Goal: Task Accomplishment & Management: Complete application form

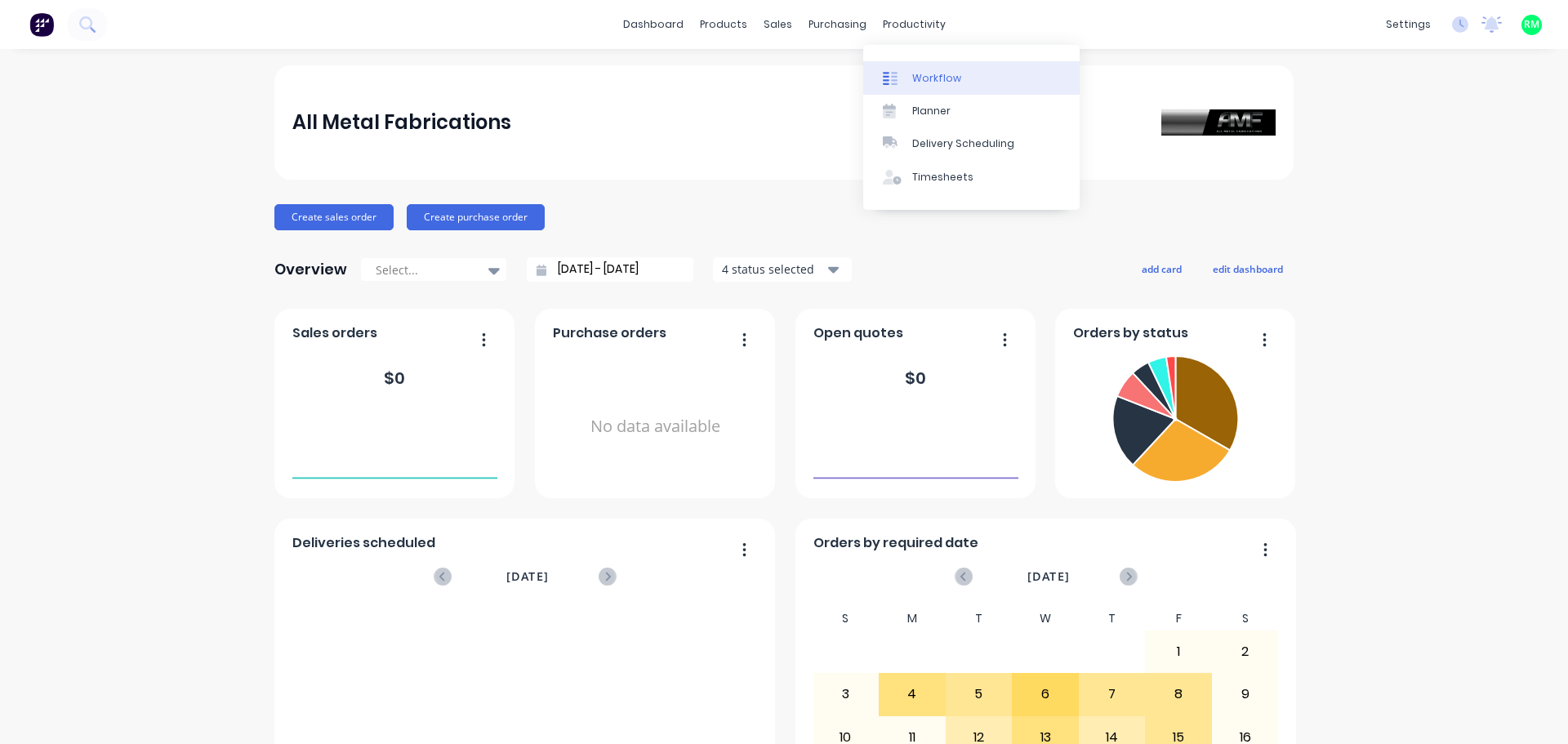
click at [925, 77] on div "Workflow" at bounding box center [937, 78] width 49 height 15
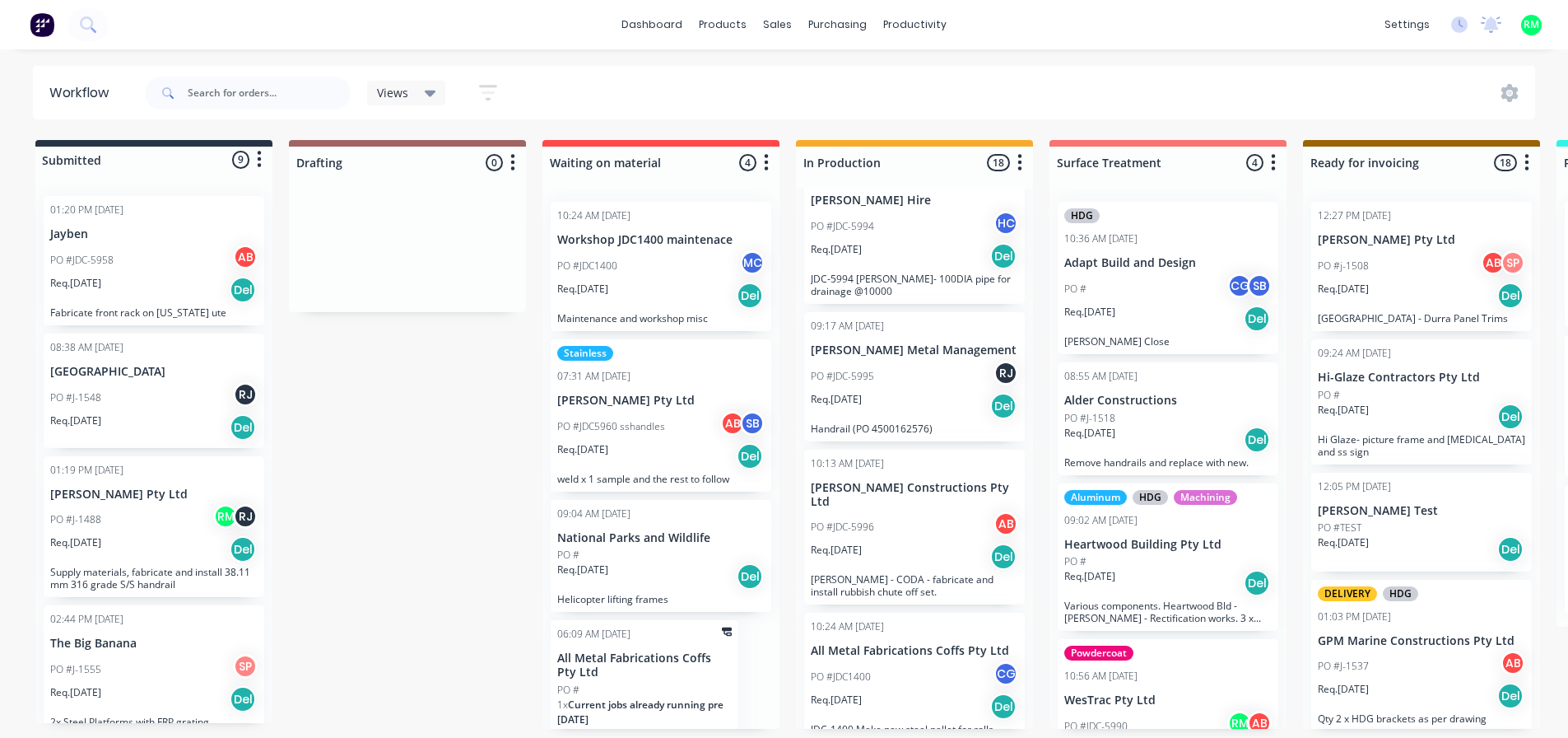
click at [656, 277] on div "PO #JDC1400 MC" at bounding box center [661, 266] width 207 height 32
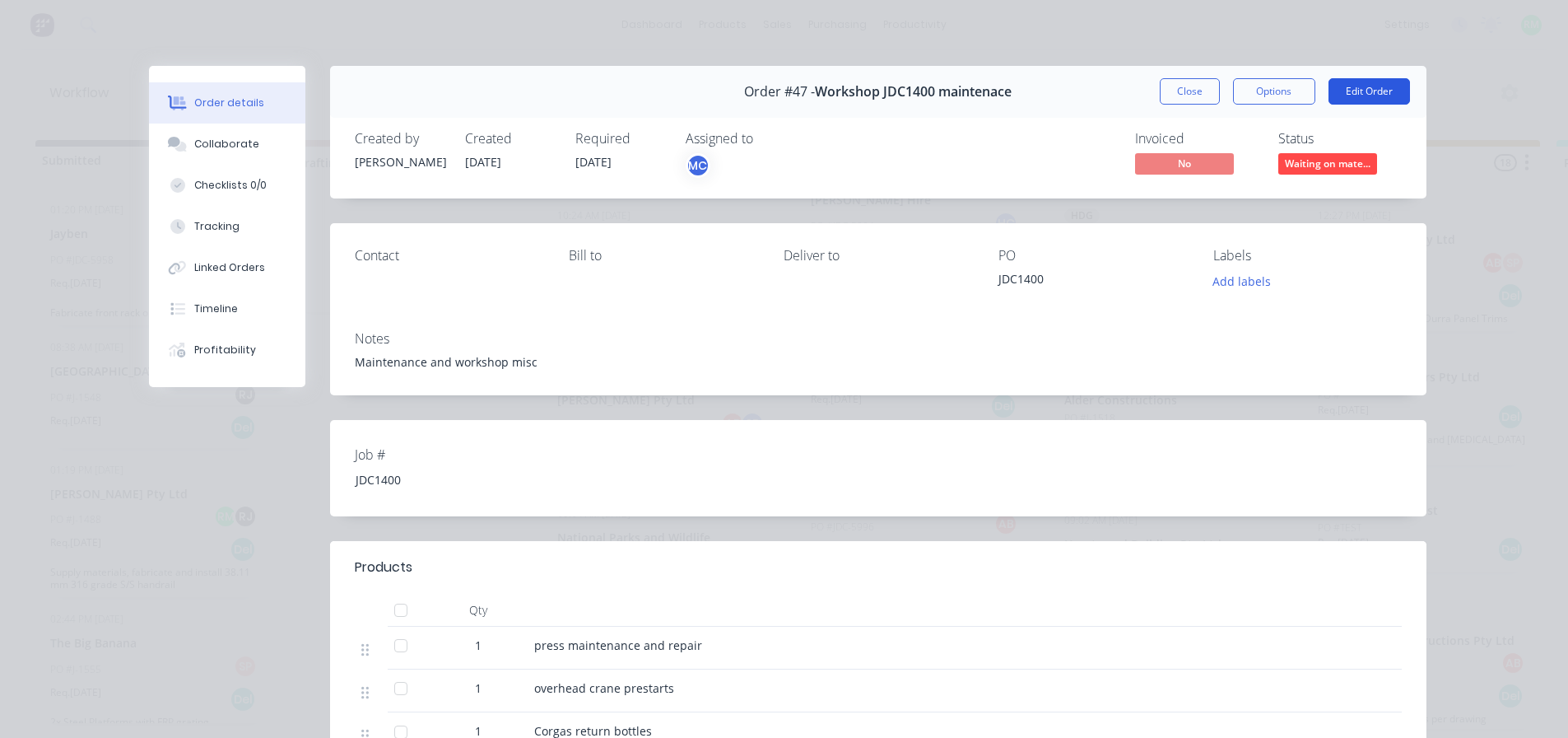
click at [1342, 90] on button "Edit Order" at bounding box center [1369, 91] width 81 height 27
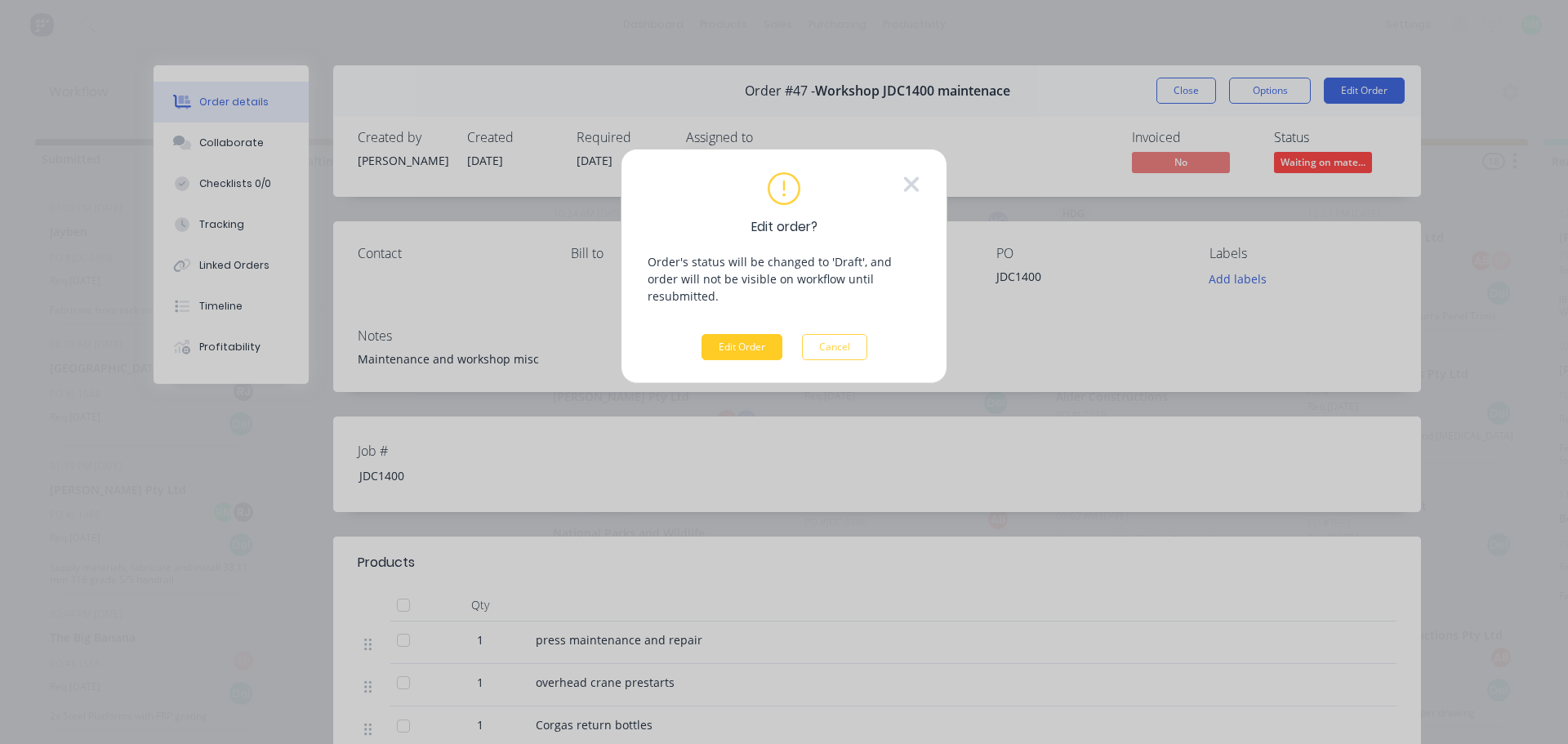
click at [721, 334] on button "Edit Order" at bounding box center [742, 347] width 81 height 26
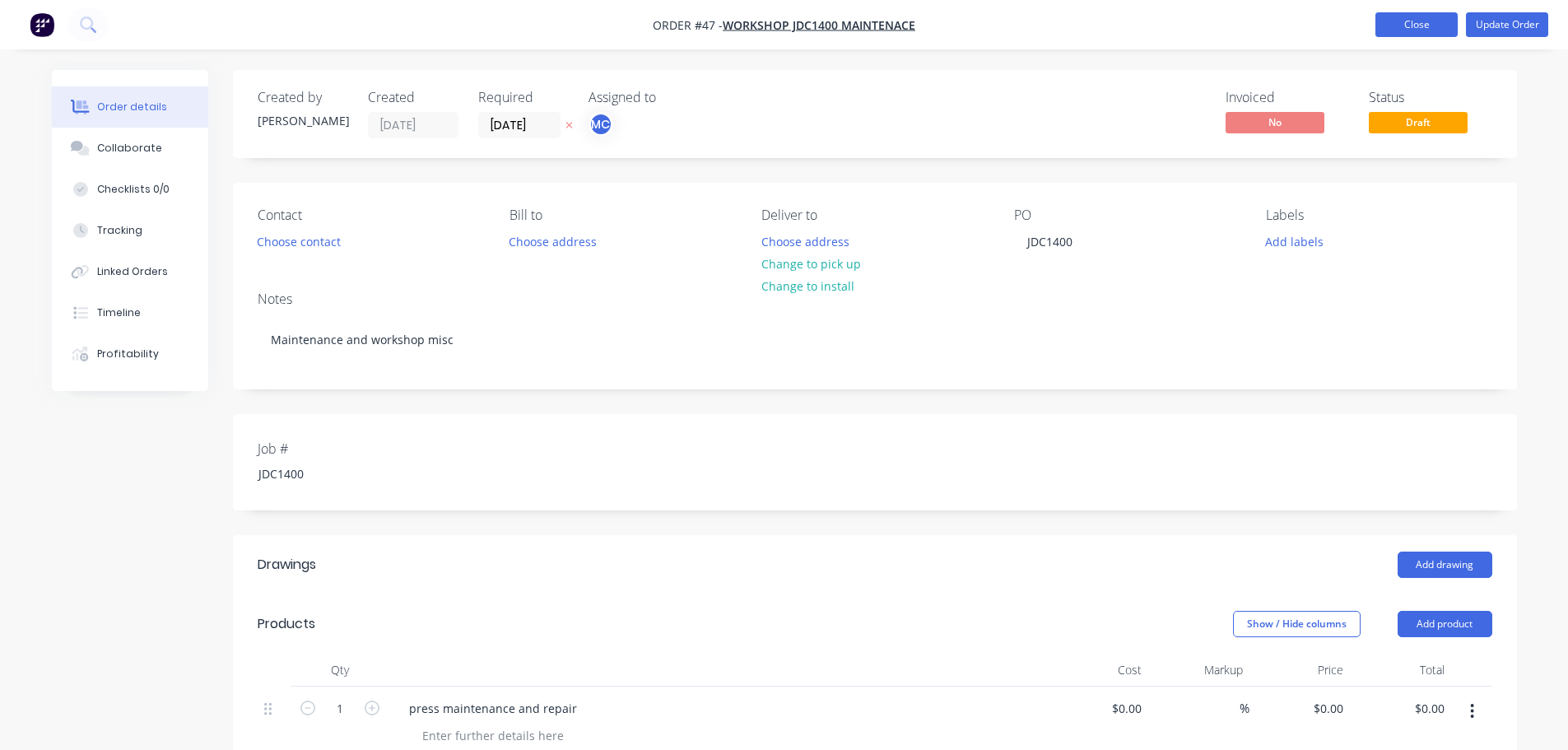
click at [1415, 21] on button "Close" at bounding box center [1416, 25] width 82 height 25
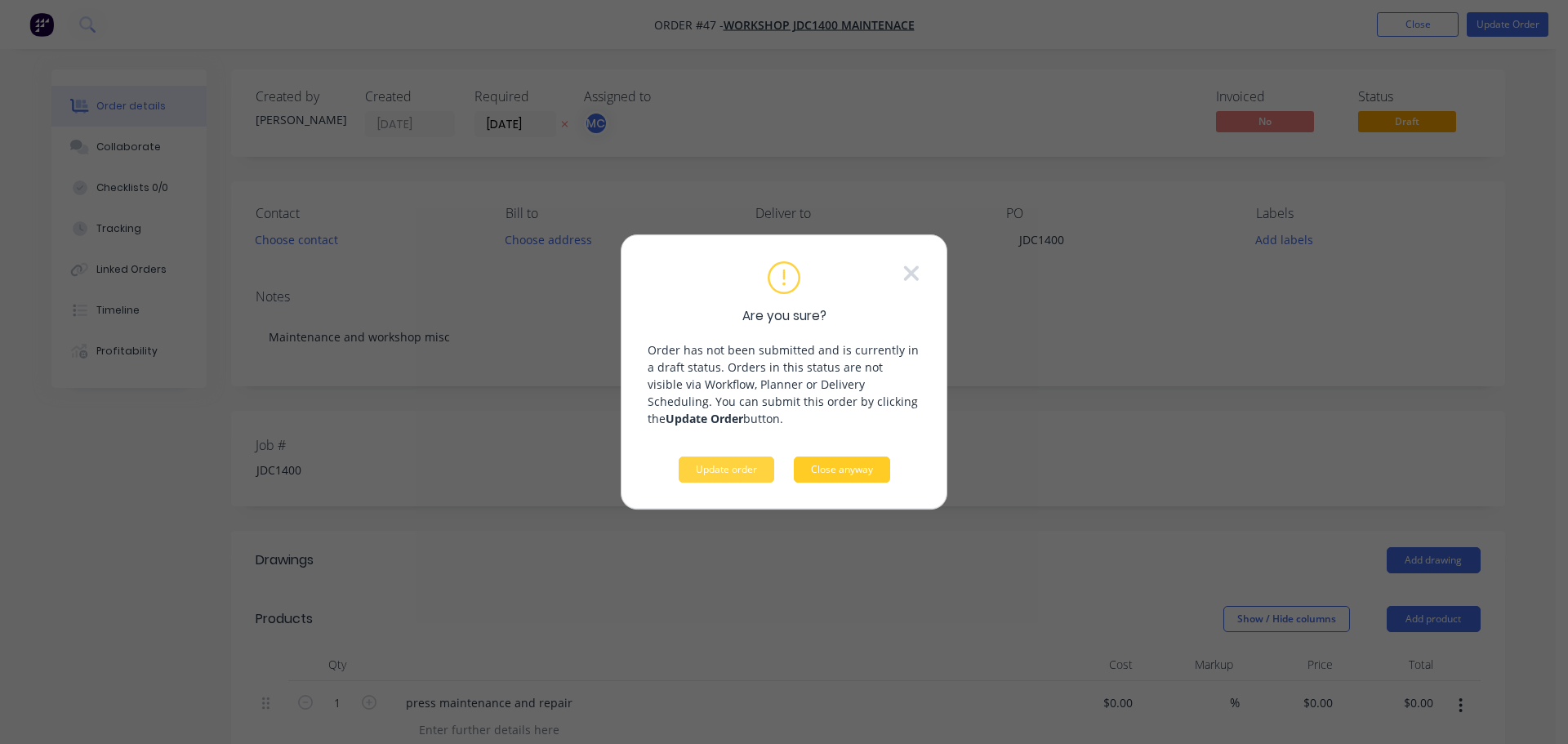
click at [830, 474] on button "Close anyway" at bounding box center [842, 470] width 96 height 26
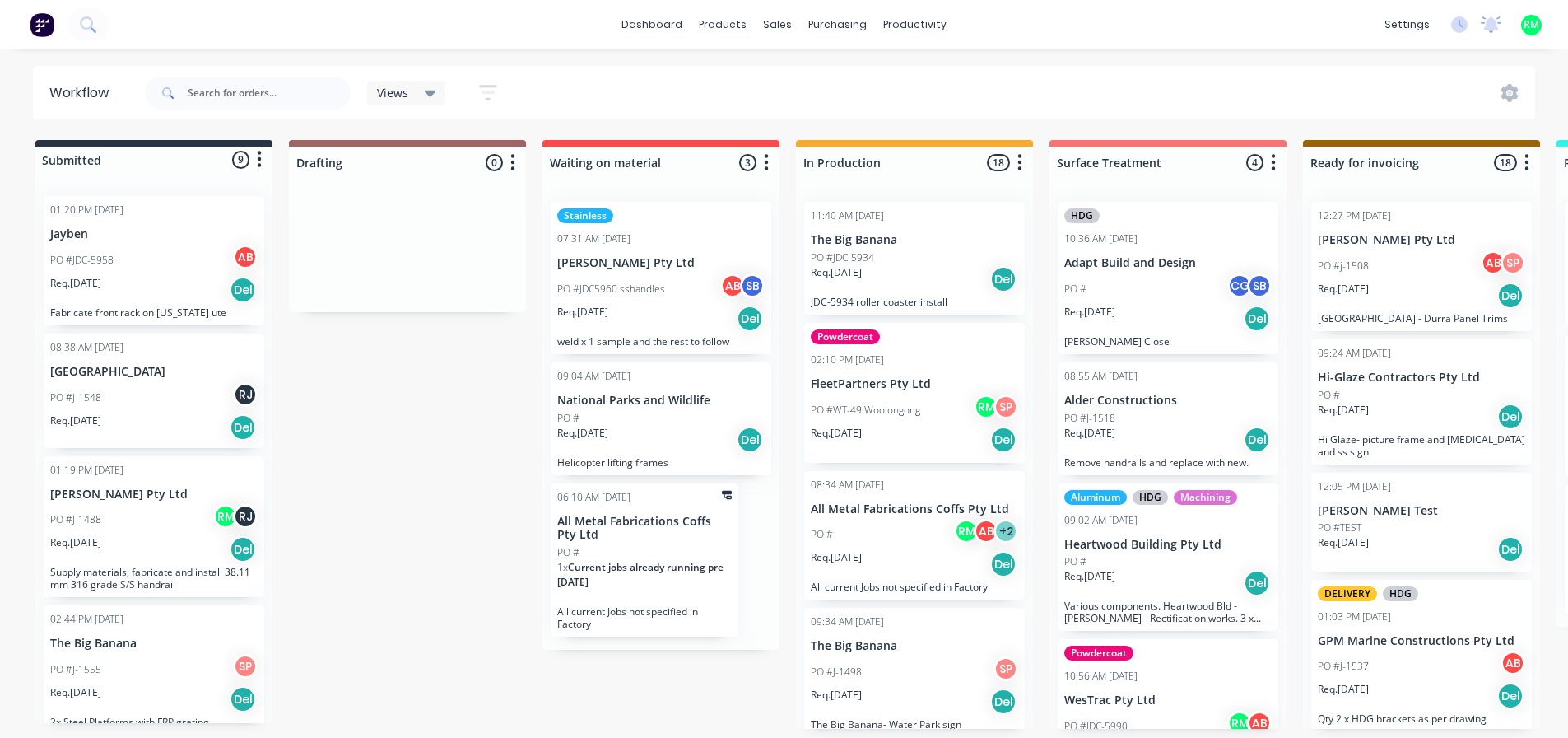
click at [891, 507] on p "All Metal Fabrications Coffs Pty Ltd" at bounding box center [915, 509] width 207 height 14
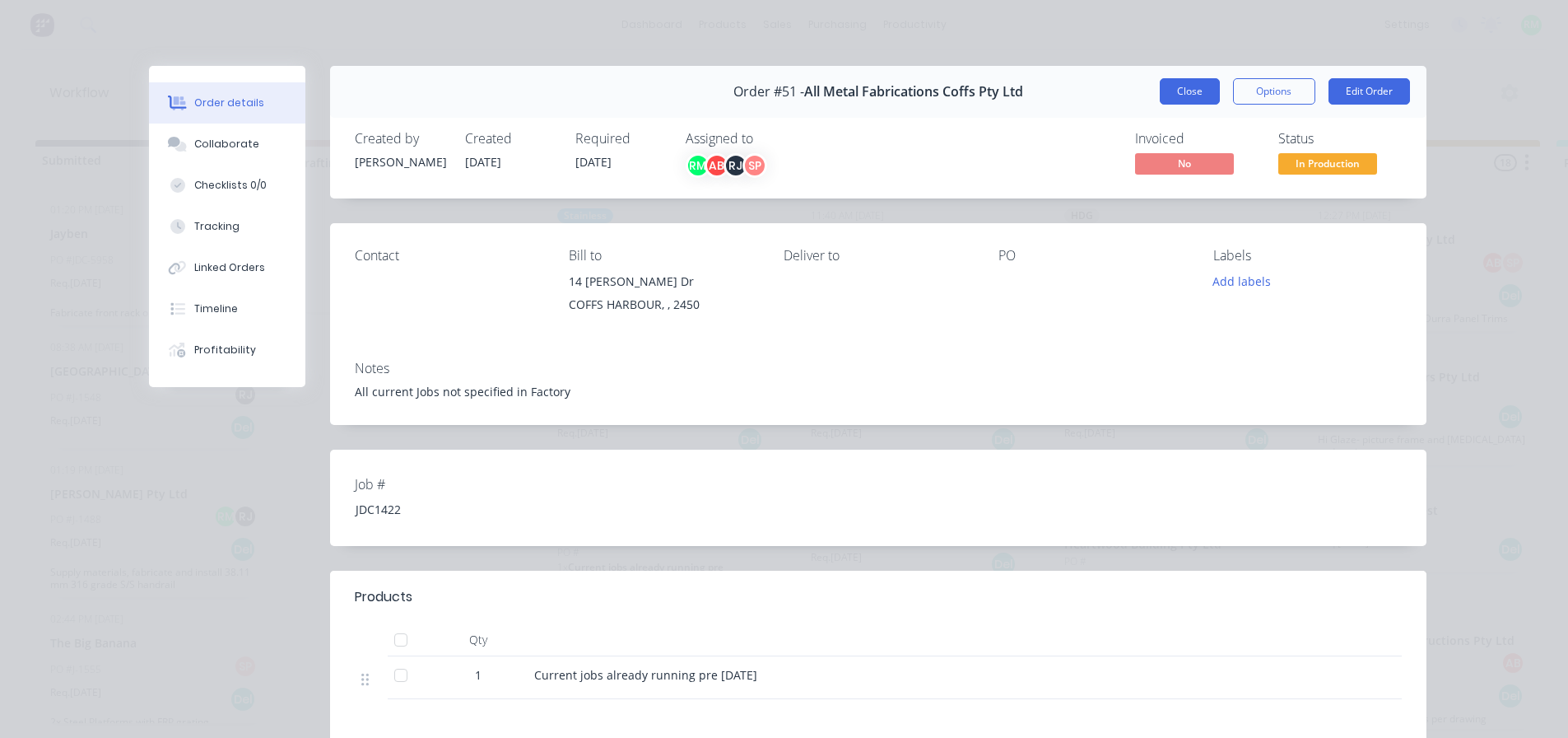
click at [1168, 87] on button "Close" at bounding box center [1190, 91] width 60 height 27
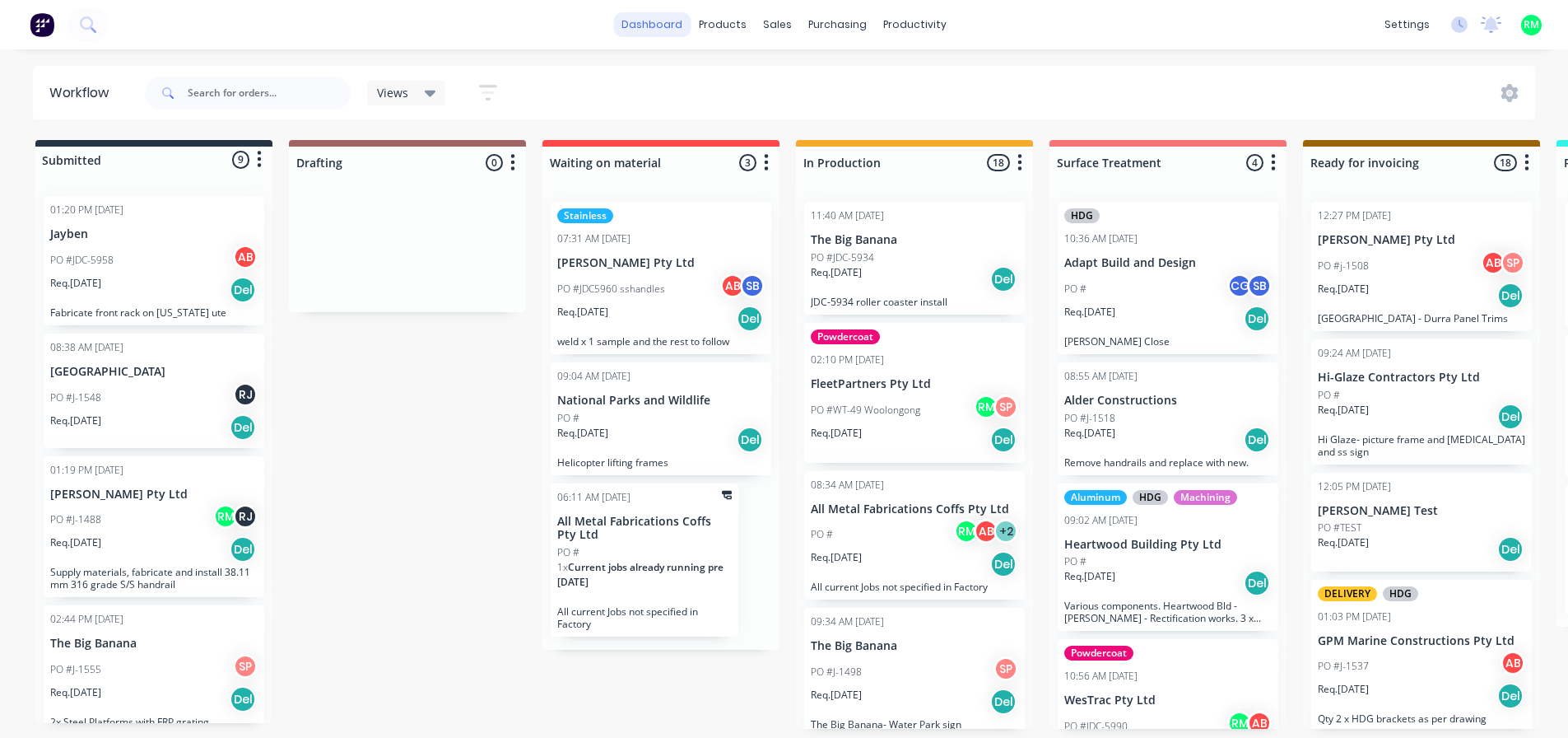
click at [658, 18] on link "dashboard" at bounding box center [652, 25] width 77 height 25
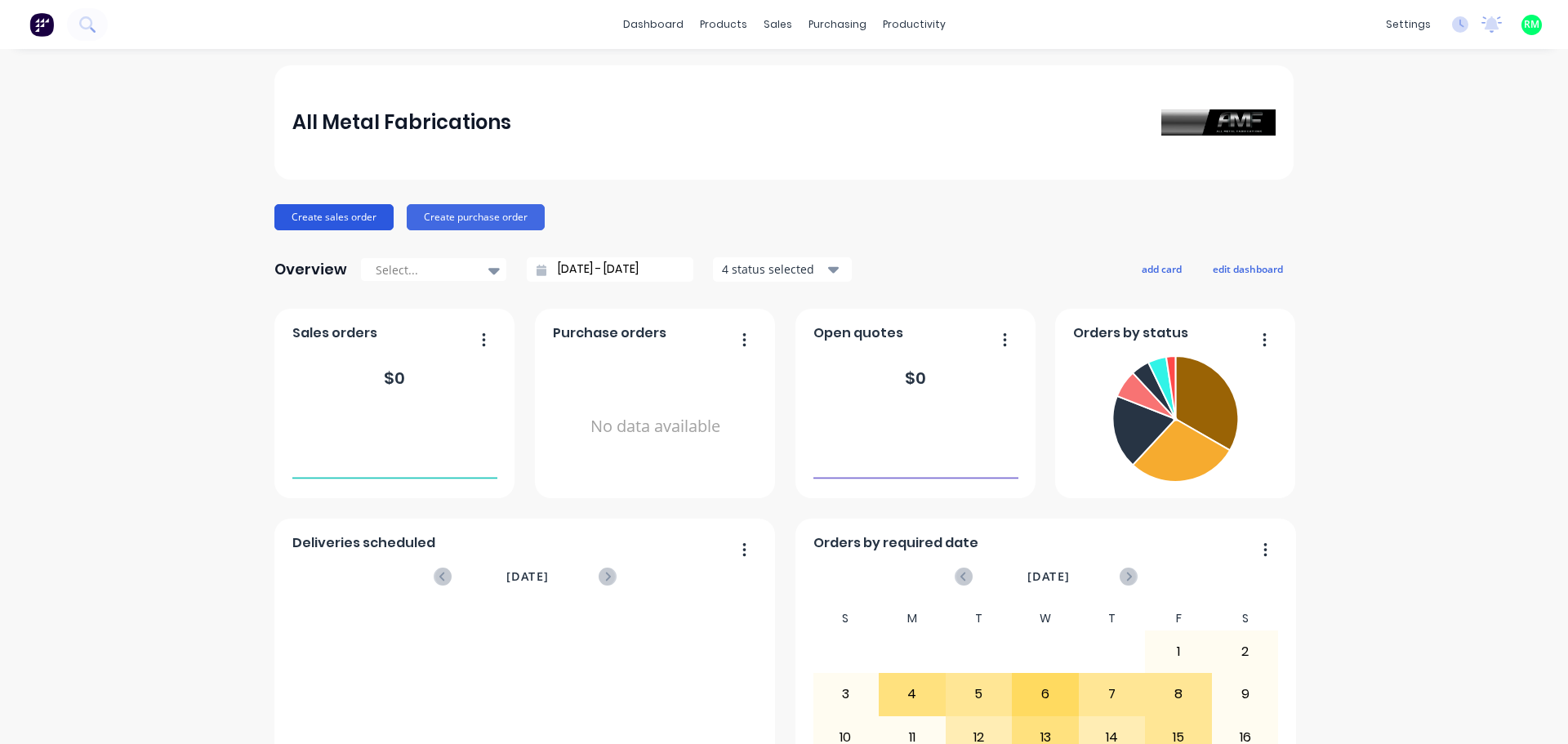
click at [346, 223] on button "Create sales order" at bounding box center [334, 217] width 119 height 26
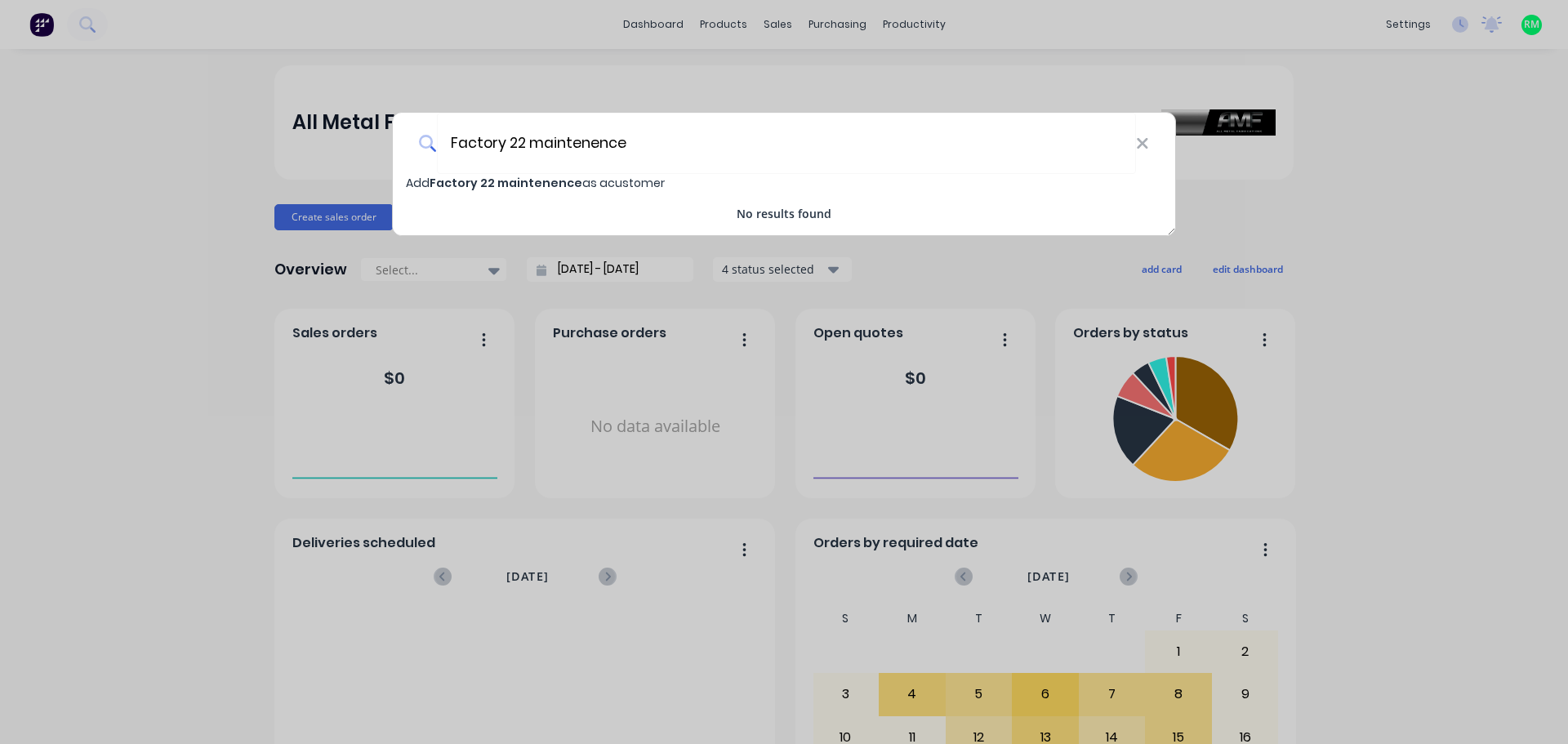
type input "Factory 22 maintenence"
click at [615, 181] on span "Add Factory 22 maintenence as a customer" at bounding box center [535, 183] width 259 height 16
select select "AU"
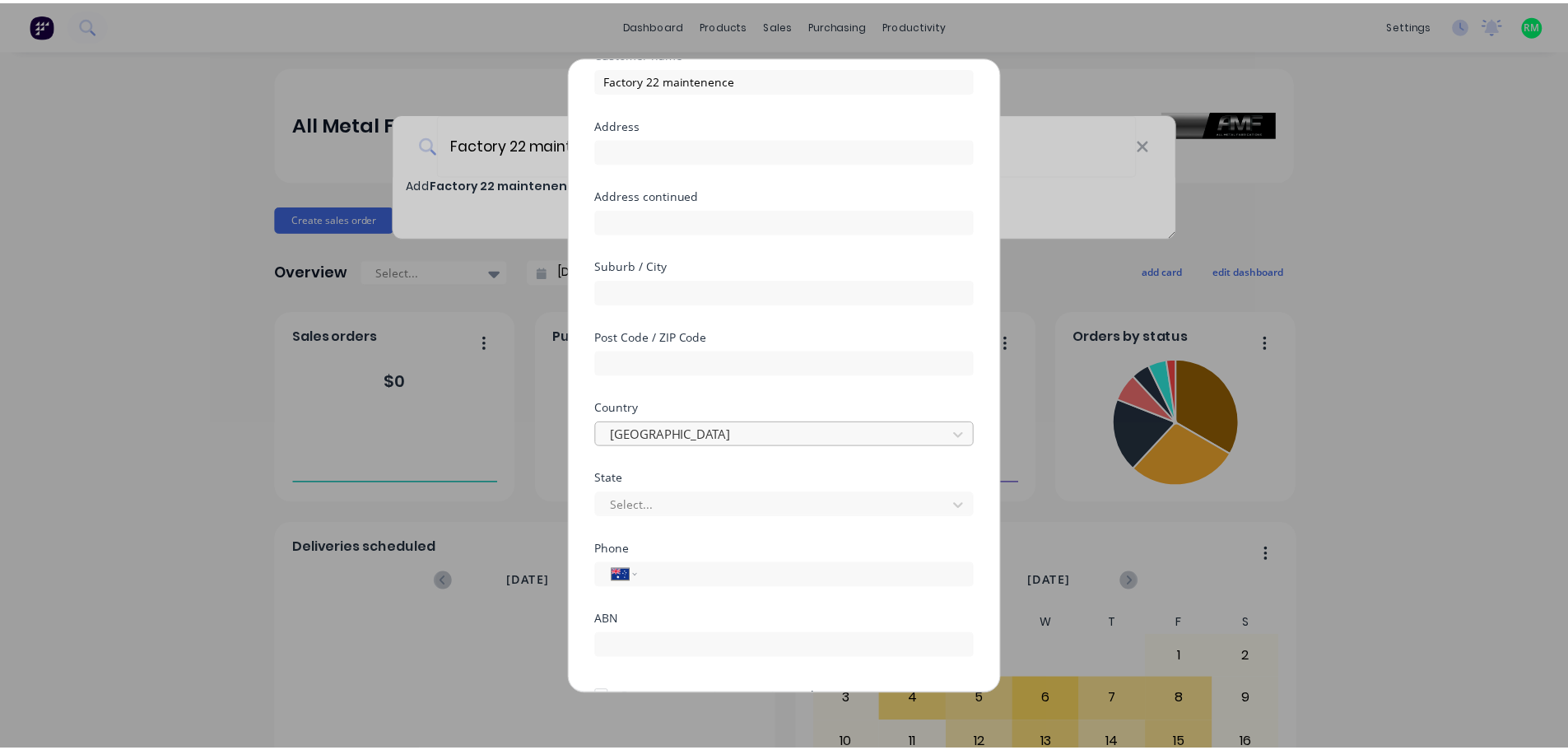
scroll to position [167, 0]
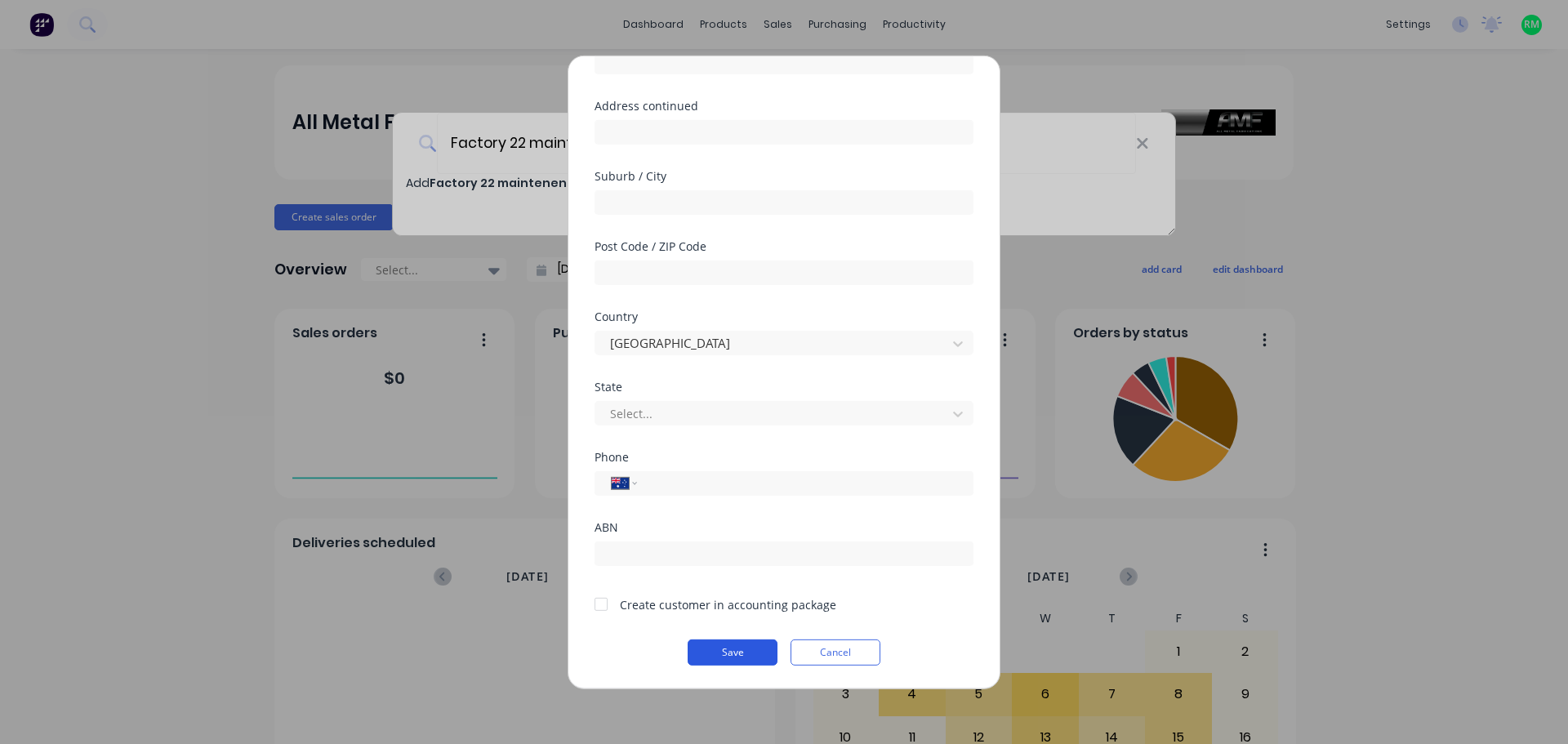
click at [716, 649] on button "Save" at bounding box center [732, 652] width 90 height 26
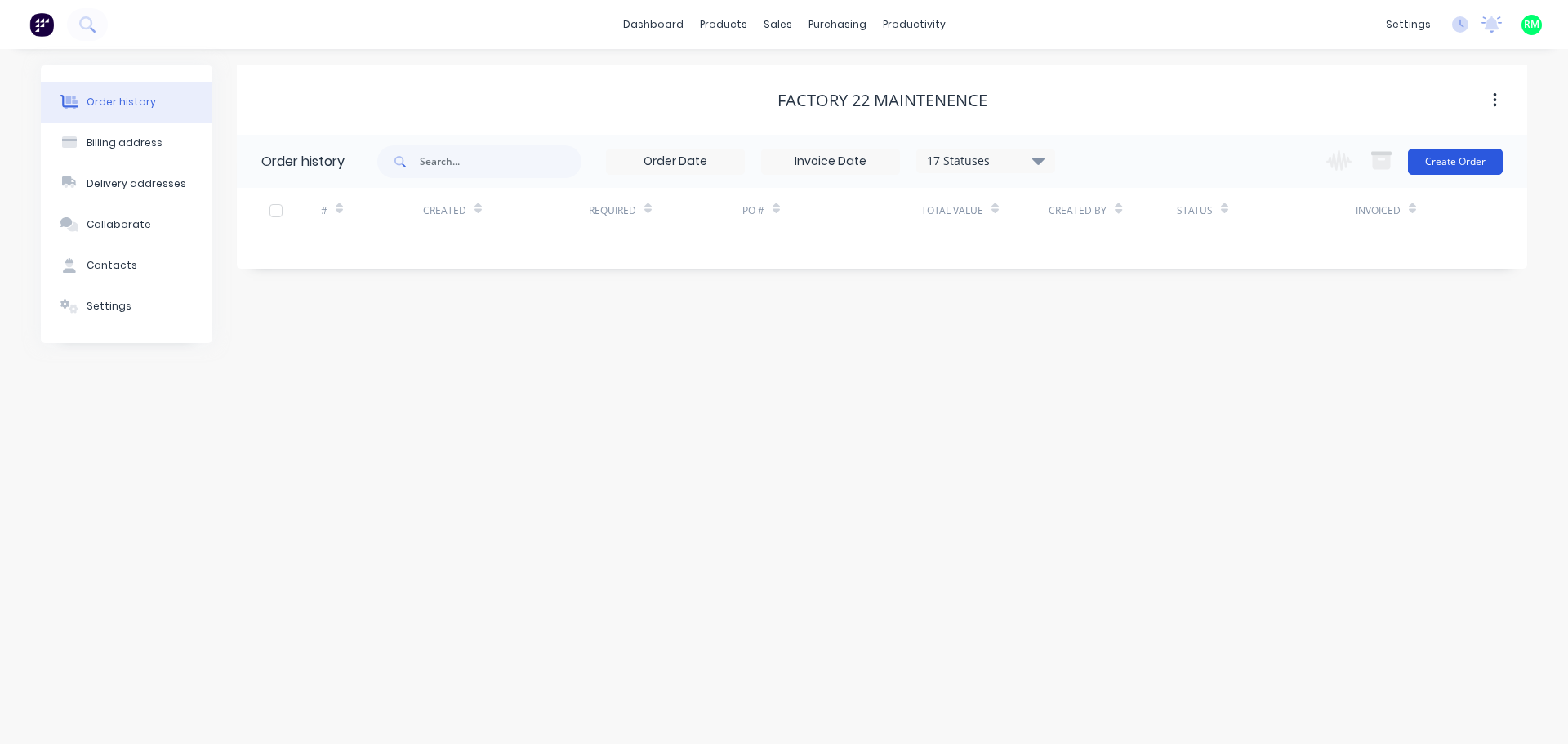
click at [1474, 160] on button "Create Order" at bounding box center [1455, 162] width 95 height 26
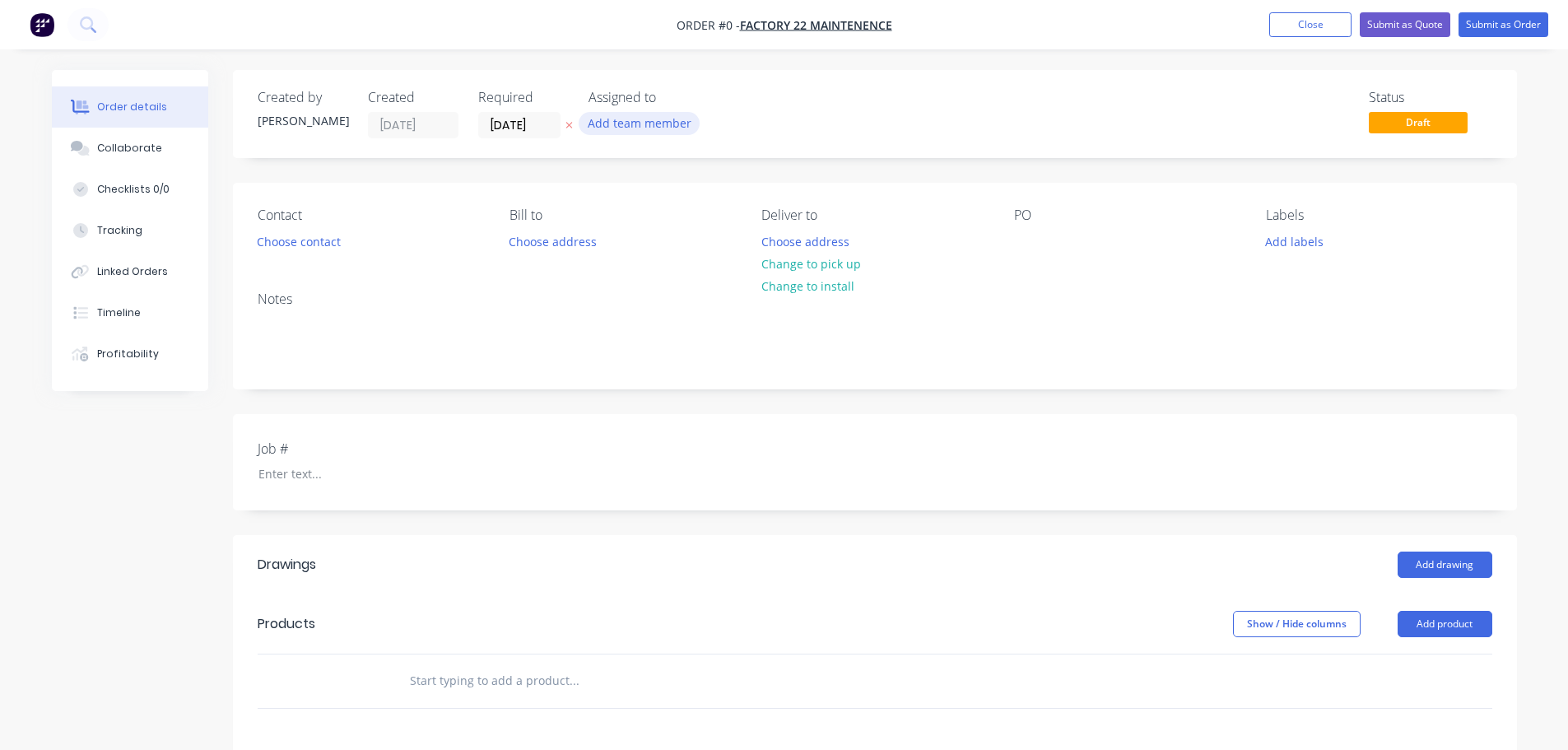
click at [629, 120] on button "Add team member" at bounding box center [639, 123] width 121 height 22
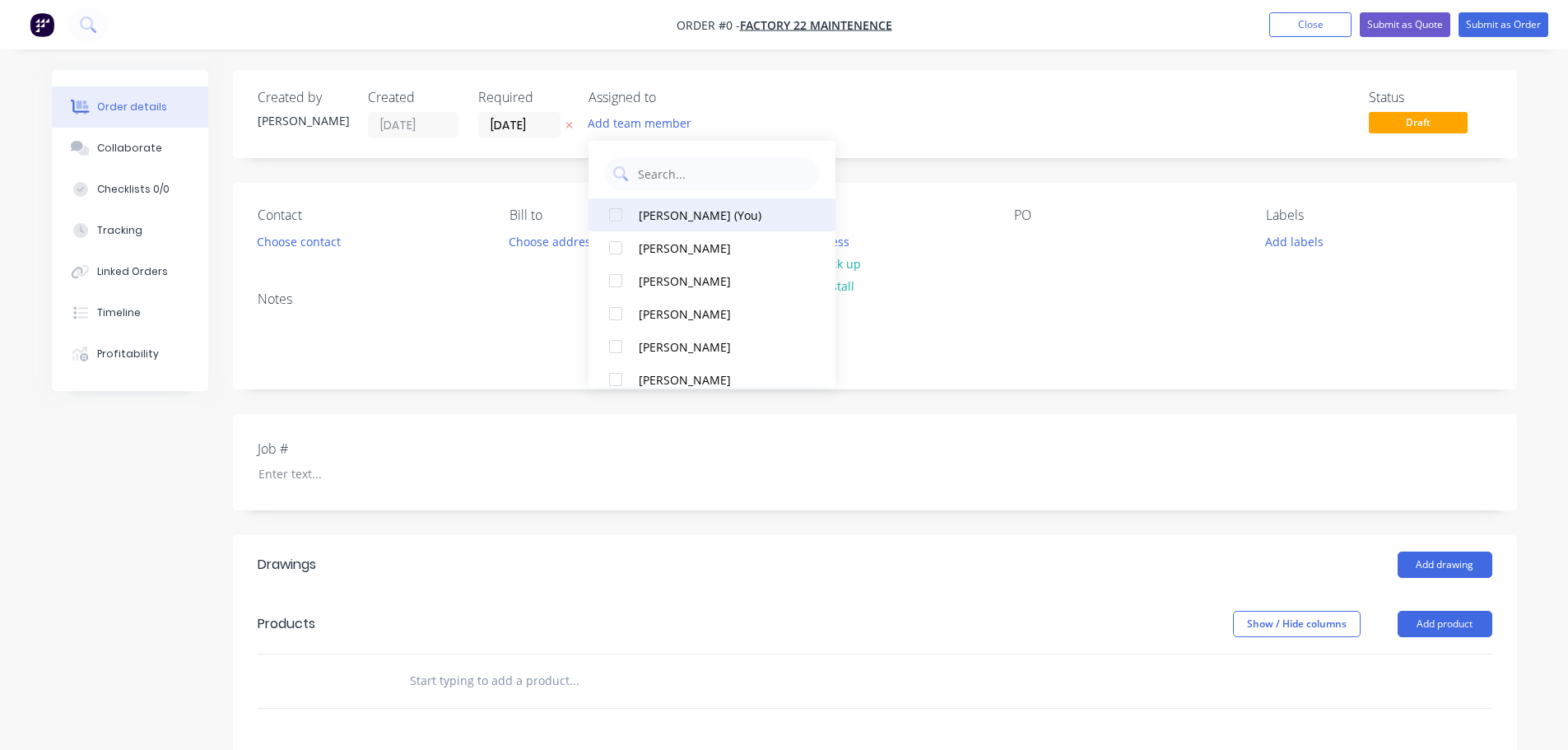
click at [611, 222] on div at bounding box center [616, 215] width 33 height 33
click at [453, 269] on div "Order details Collaborate Checklists 0/0 Tracking Linked Orders Timeline Profit…" at bounding box center [784, 599] width 1498 height 1059
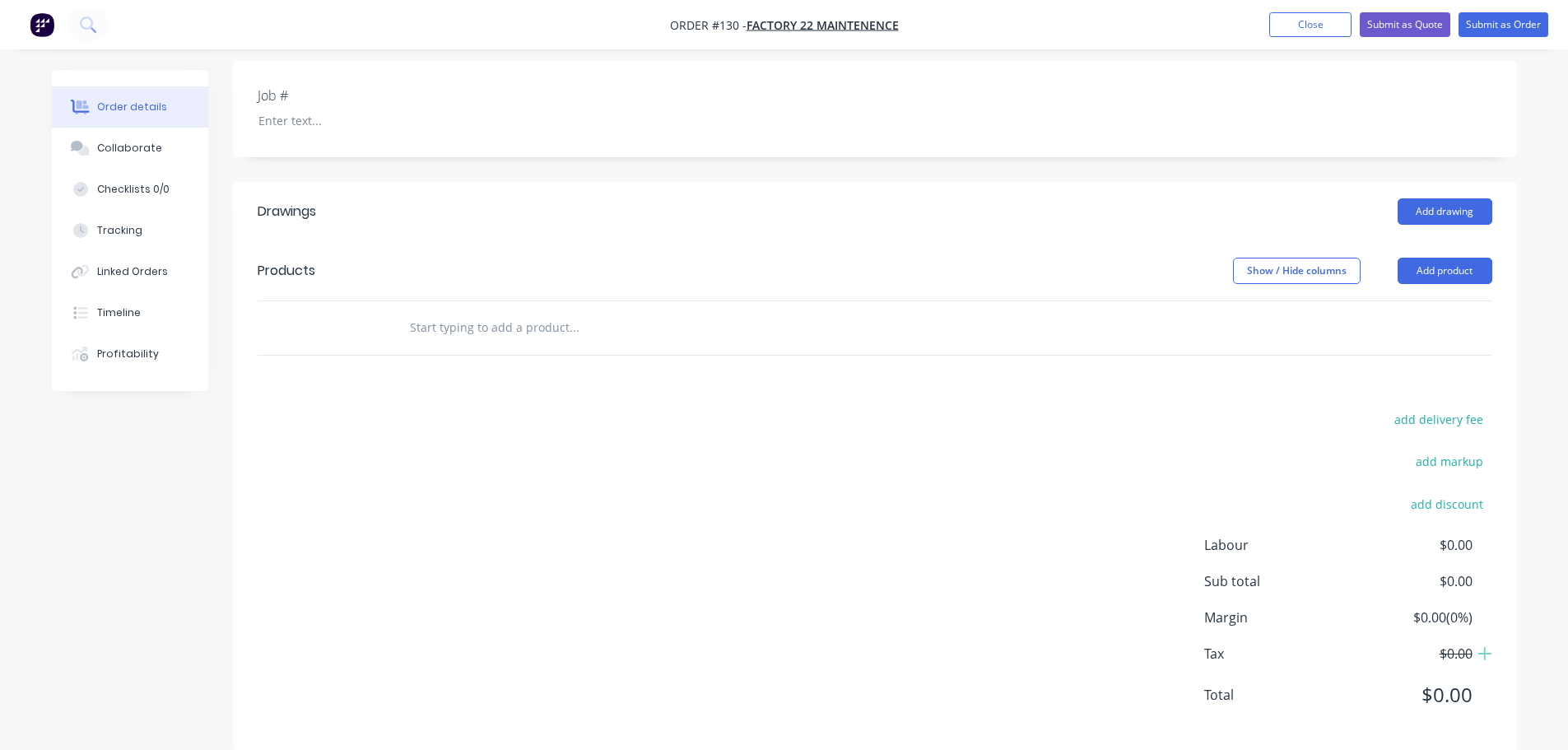
scroll to position [379, 0]
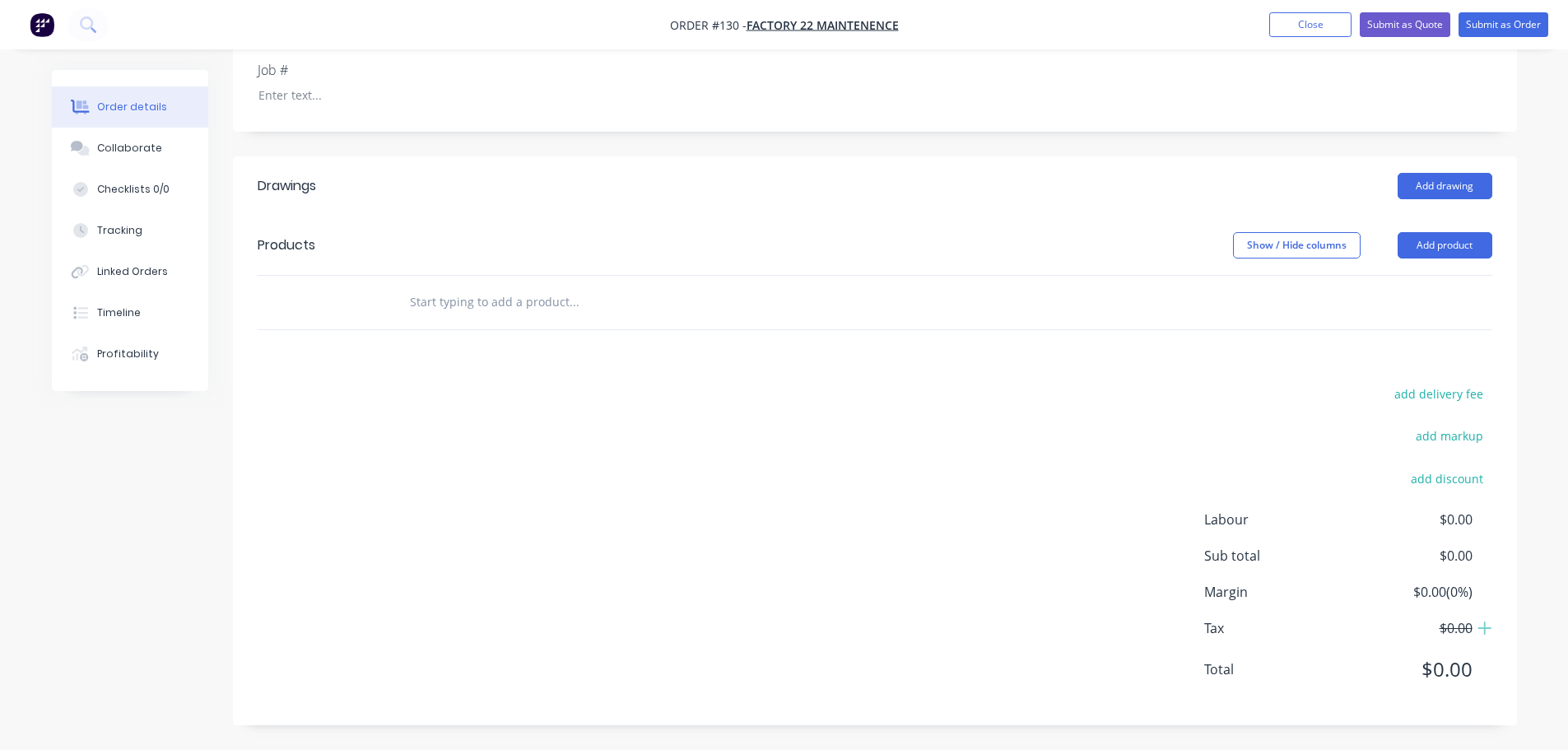
click at [496, 310] on input "text" at bounding box center [573, 303] width 329 height 33
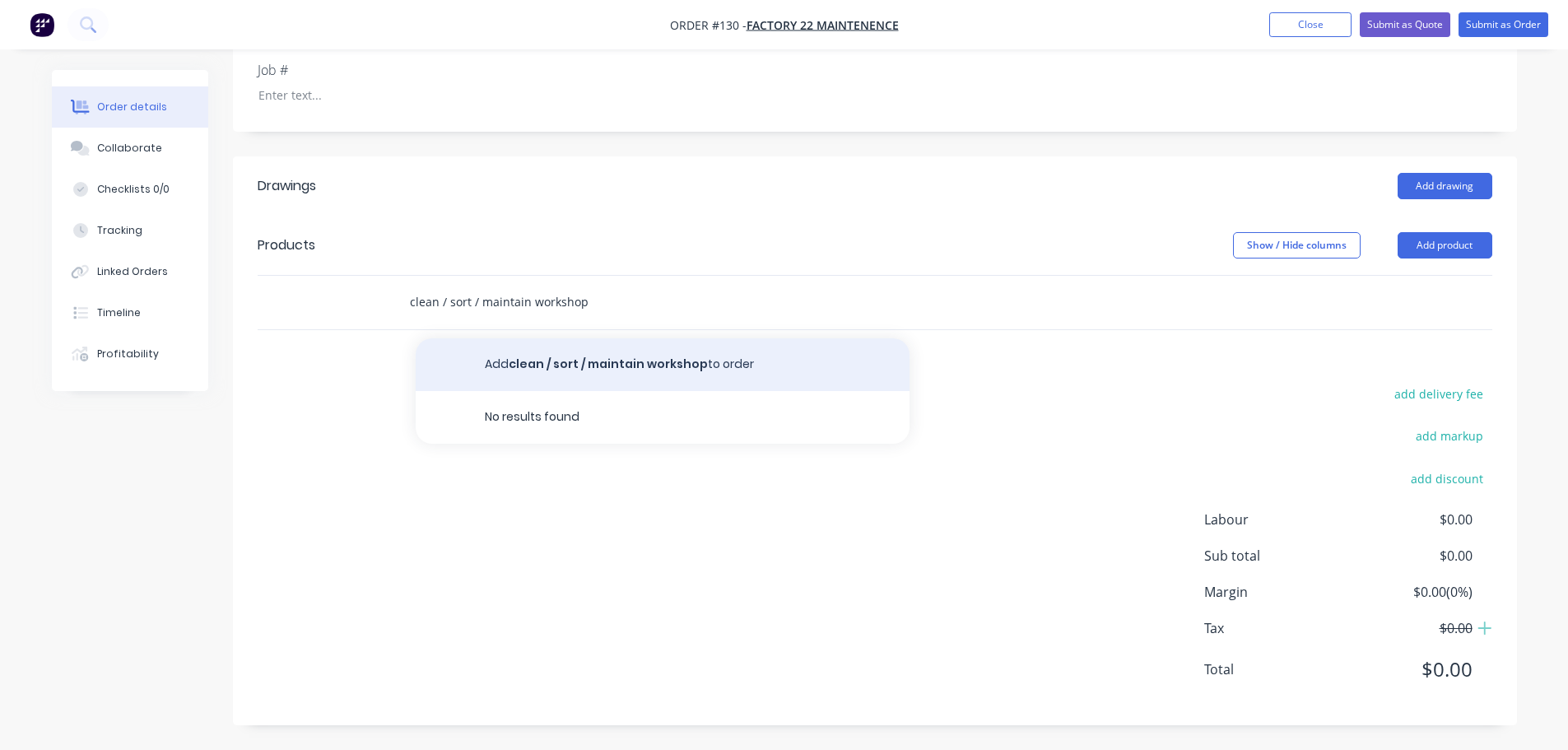
type input "clean / sort / maintain workshop"
click at [742, 364] on button "Add clean / sort / maintain workshop to order" at bounding box center [663, 365] width 494 height 53
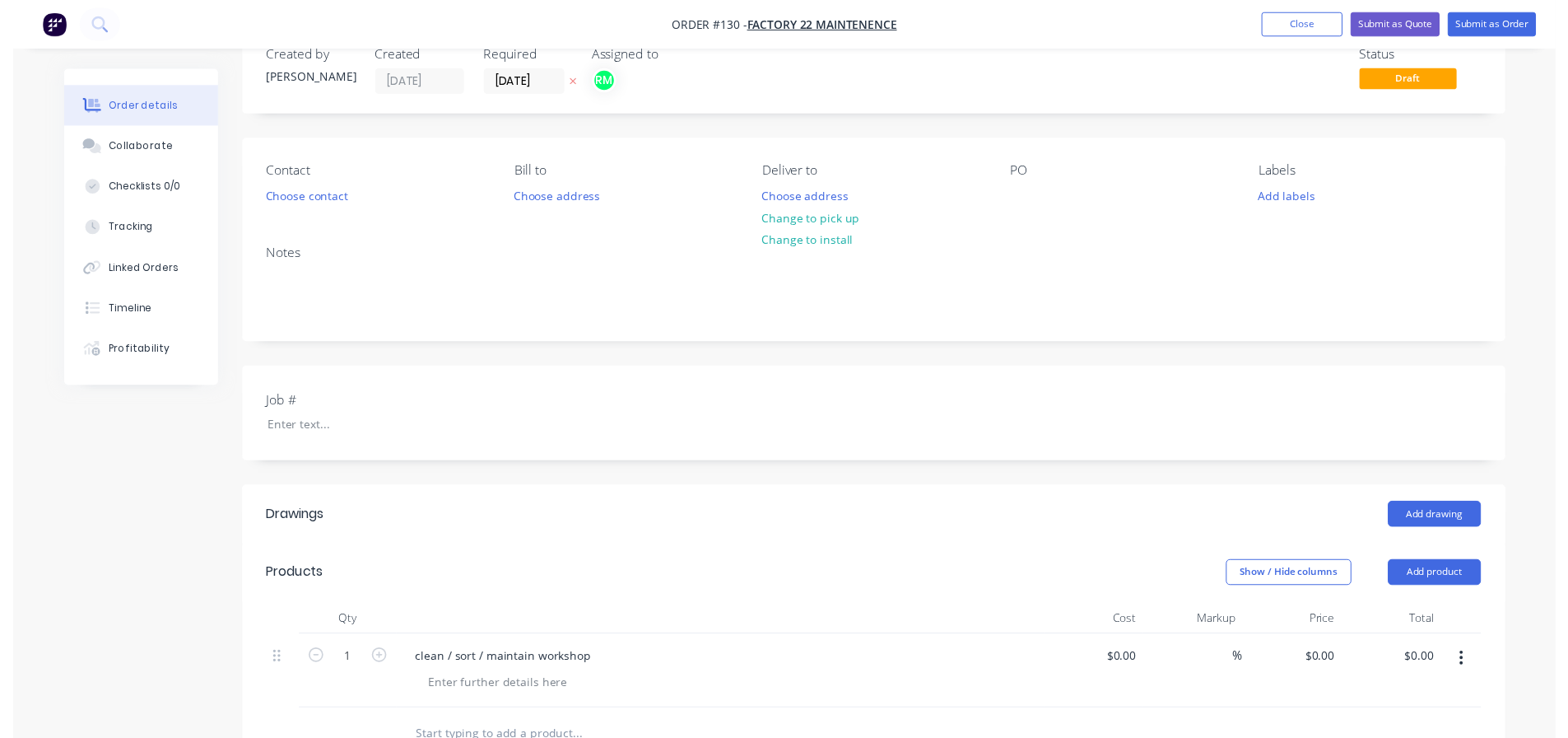
scroll to position [0, 0]
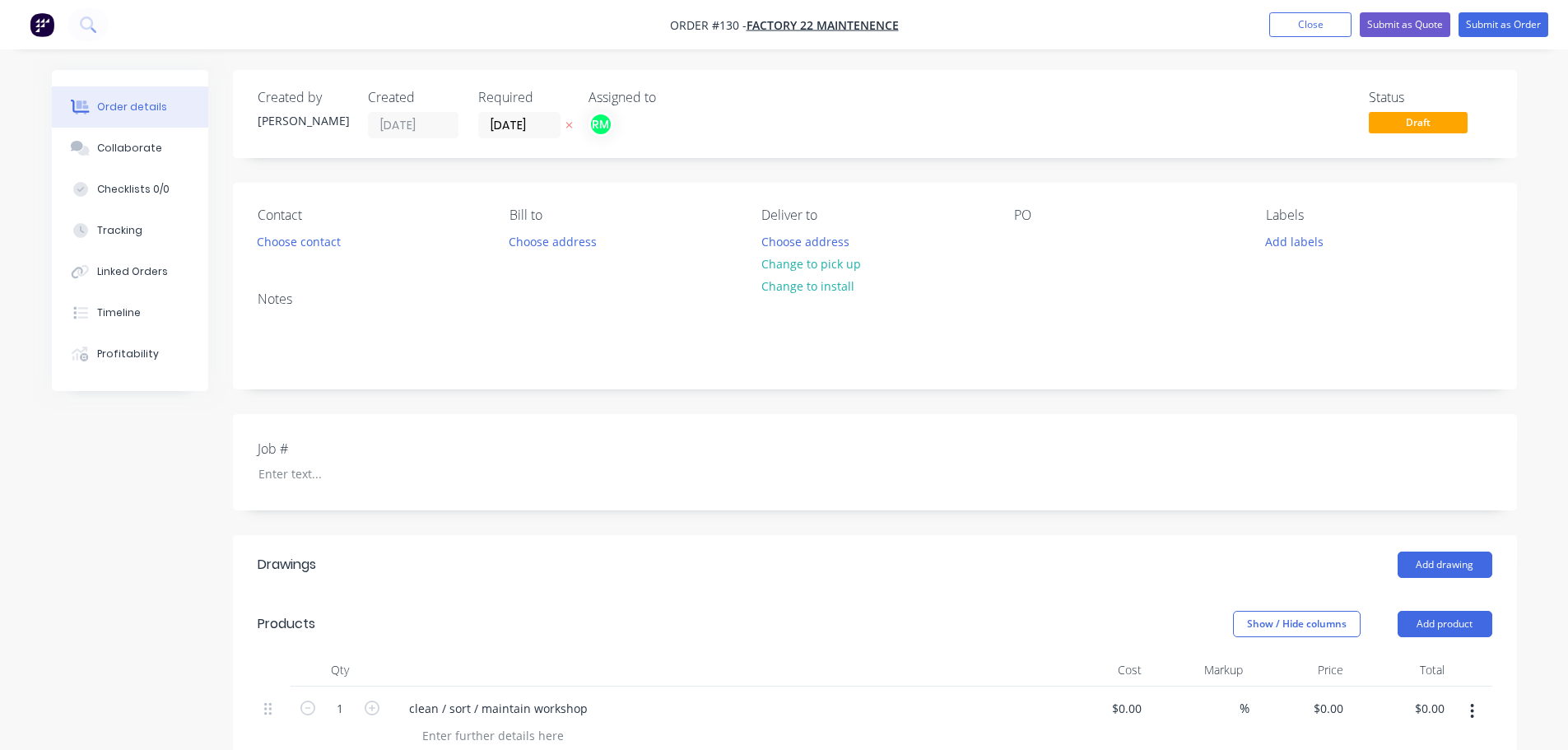
click at [532, 446] on div "Job #" at bounding box center [875, 462] width 1284 height 96
click at [531, 475] on div "Job #" at bounding box center [875, 462] width 1284 height 96
click at [1032, 239] on div at bounding box center [1027, 241] width 27 height 24
click at [1522, 26] on button "Submit as Order" at bounding box center [1503, 25] width 90 height 25
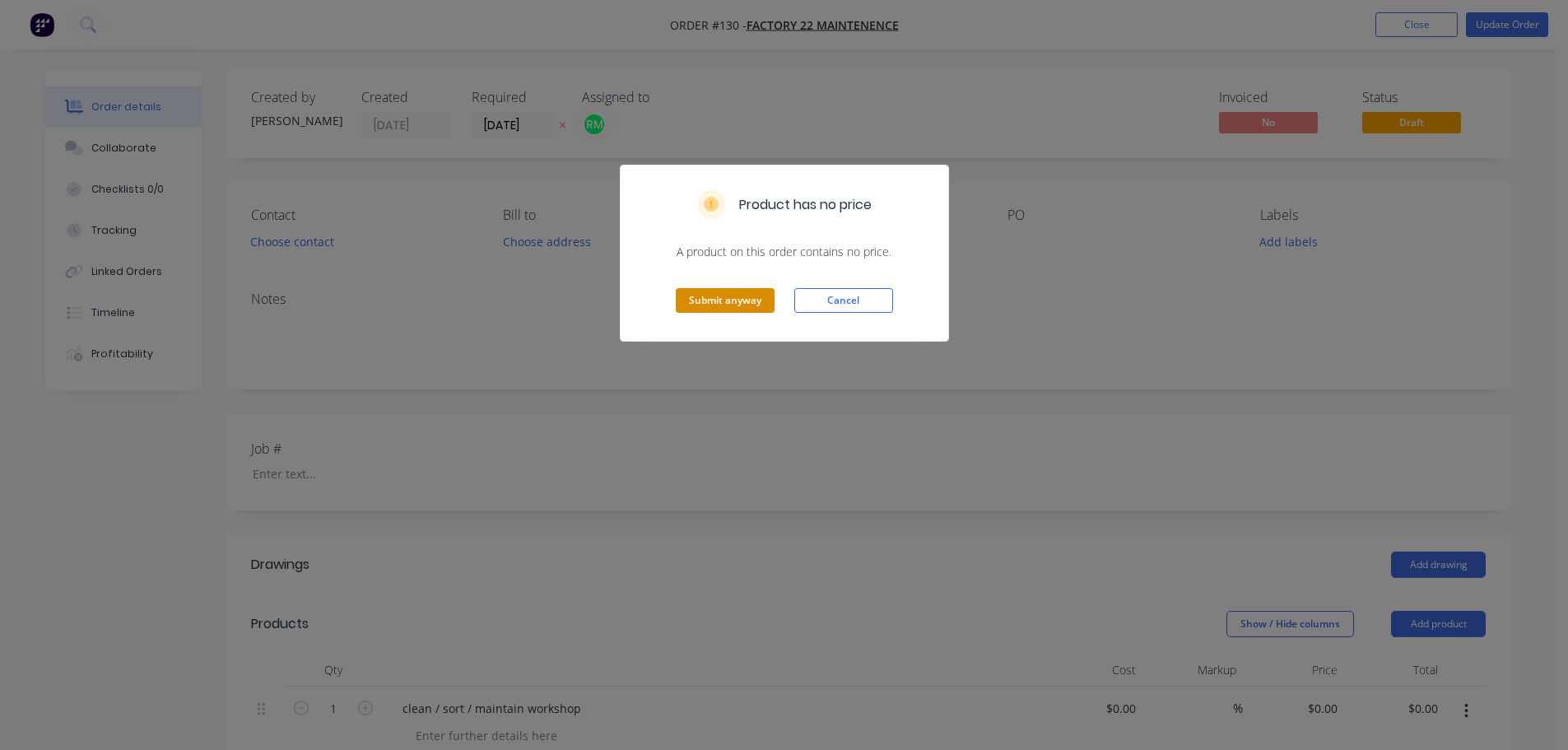
click at [707, 298] on button "Submit anyway" at bounding box center [725, 300] width 99 height 25
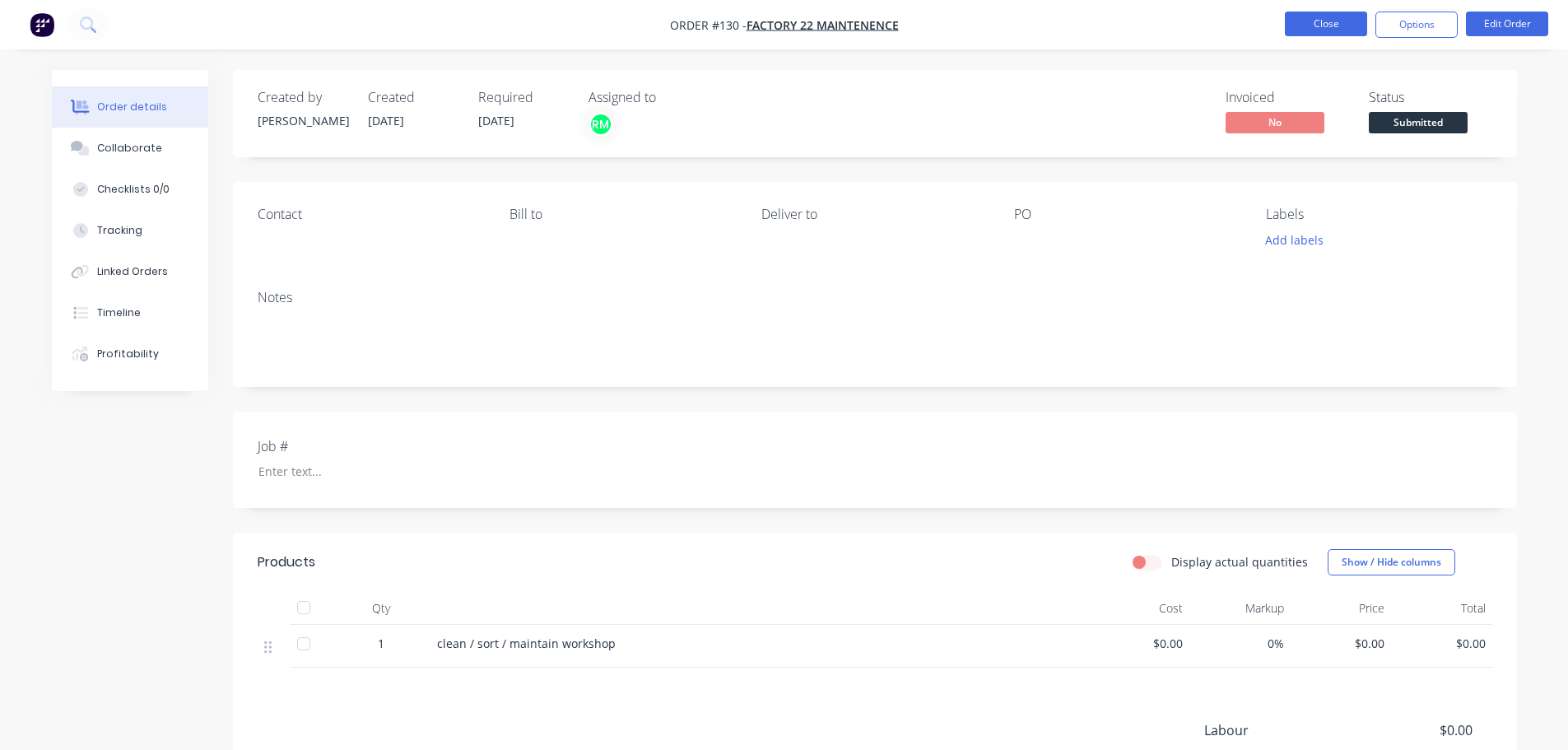
click at [1313, 31] on button "Close" at bounding box center [1326, 24] width 82 height 25
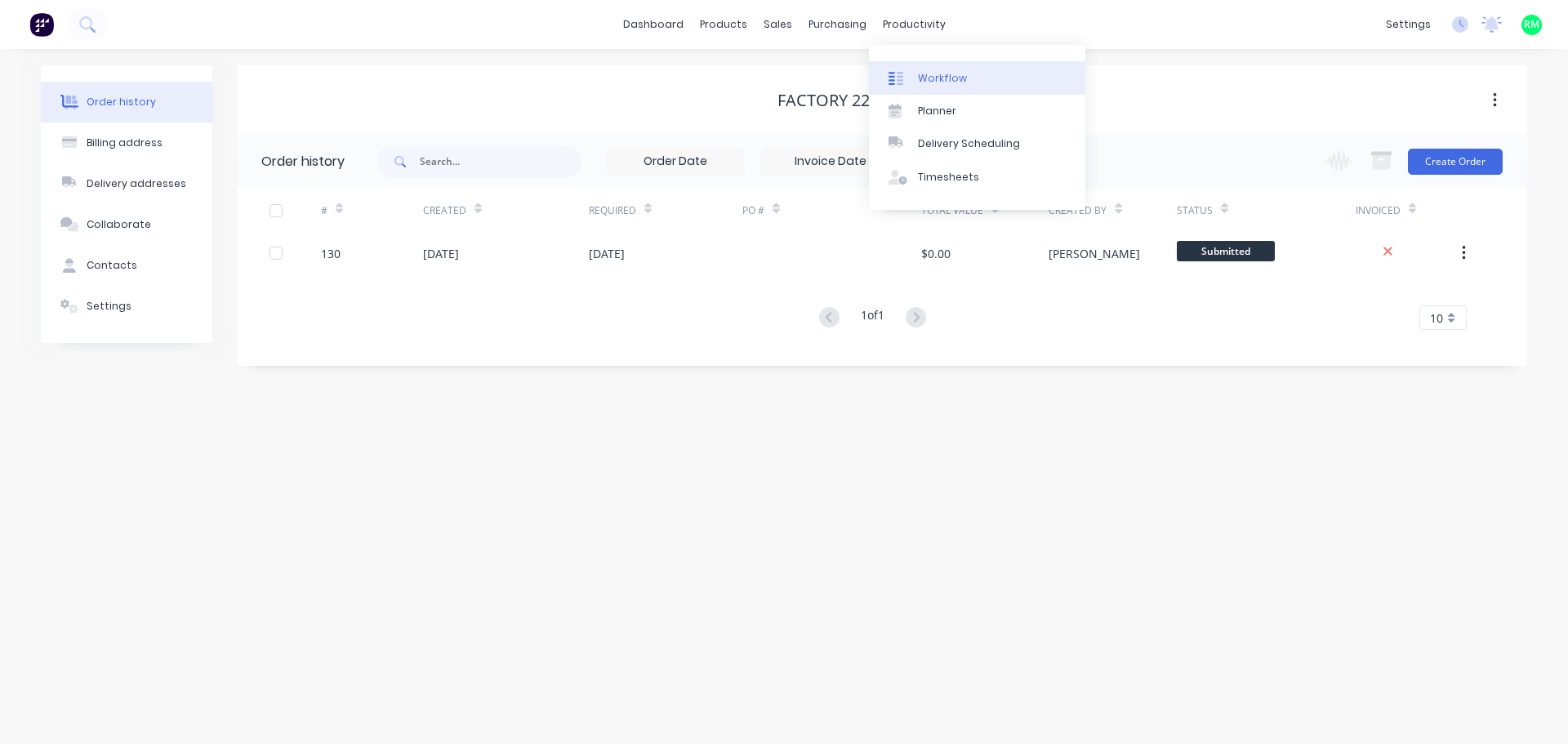
click at [900, 80] on icon at bounding box center [900, 78] width 7 height 13
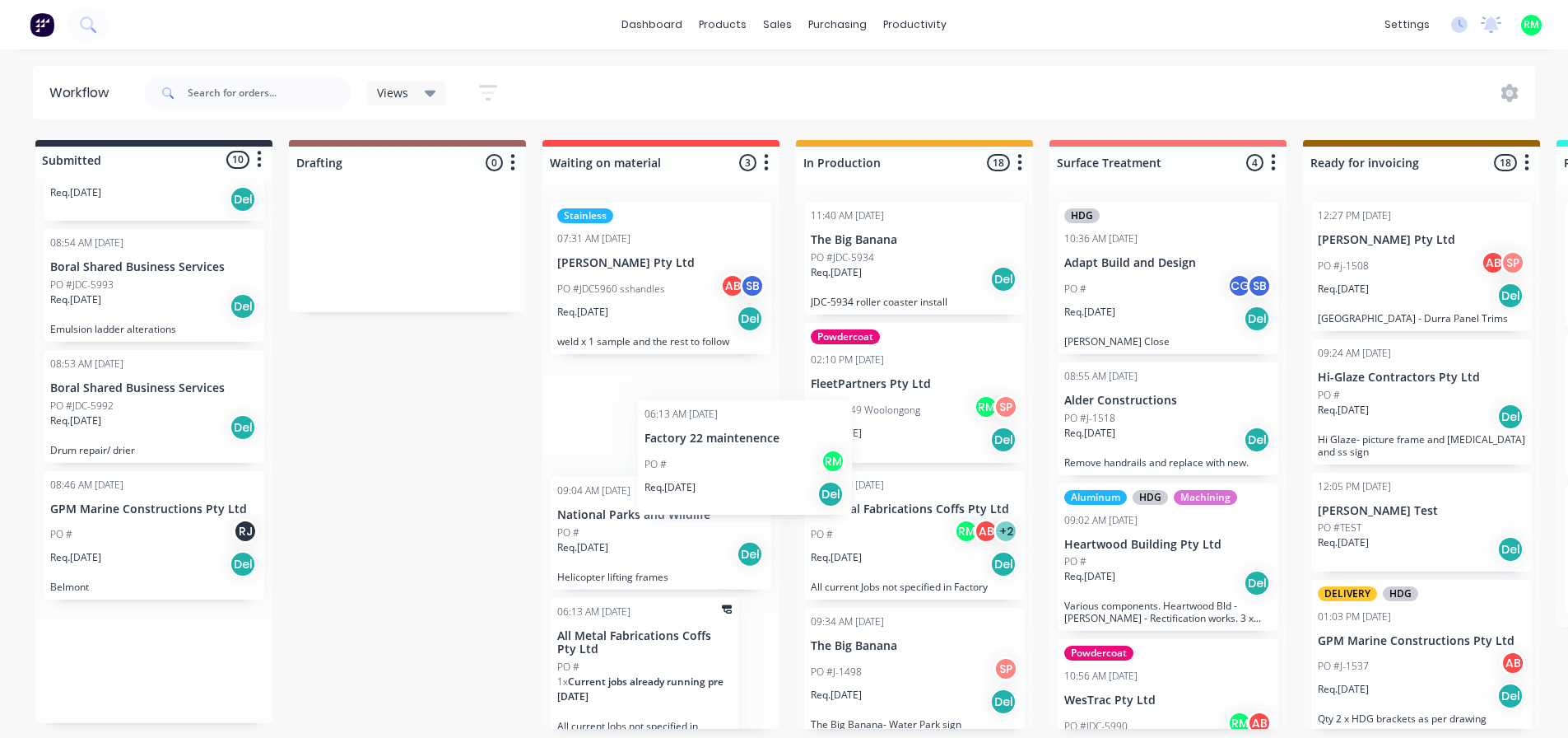
scroll to position [3, 0]
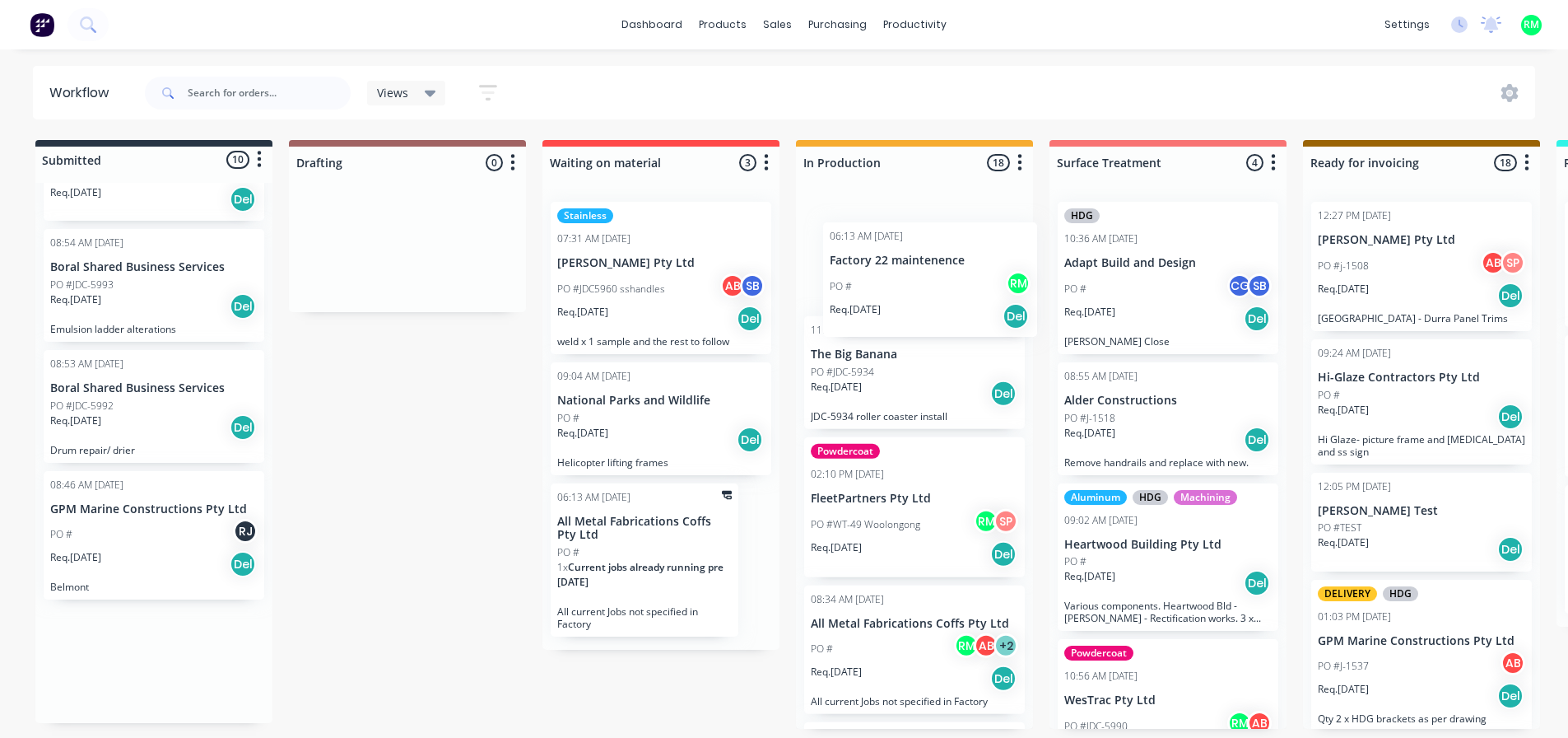
drag, startPoint x: 156, startPoint y: 679, endPoint x: 942, endPoint y: 290, distance: 877.0
click at [942, 290] on div "Submitted 10 Status colour #273444 hex #273444 Save Cancel Summaries Total orde…" at bounding box center [1479, 435] width 2984 height 589
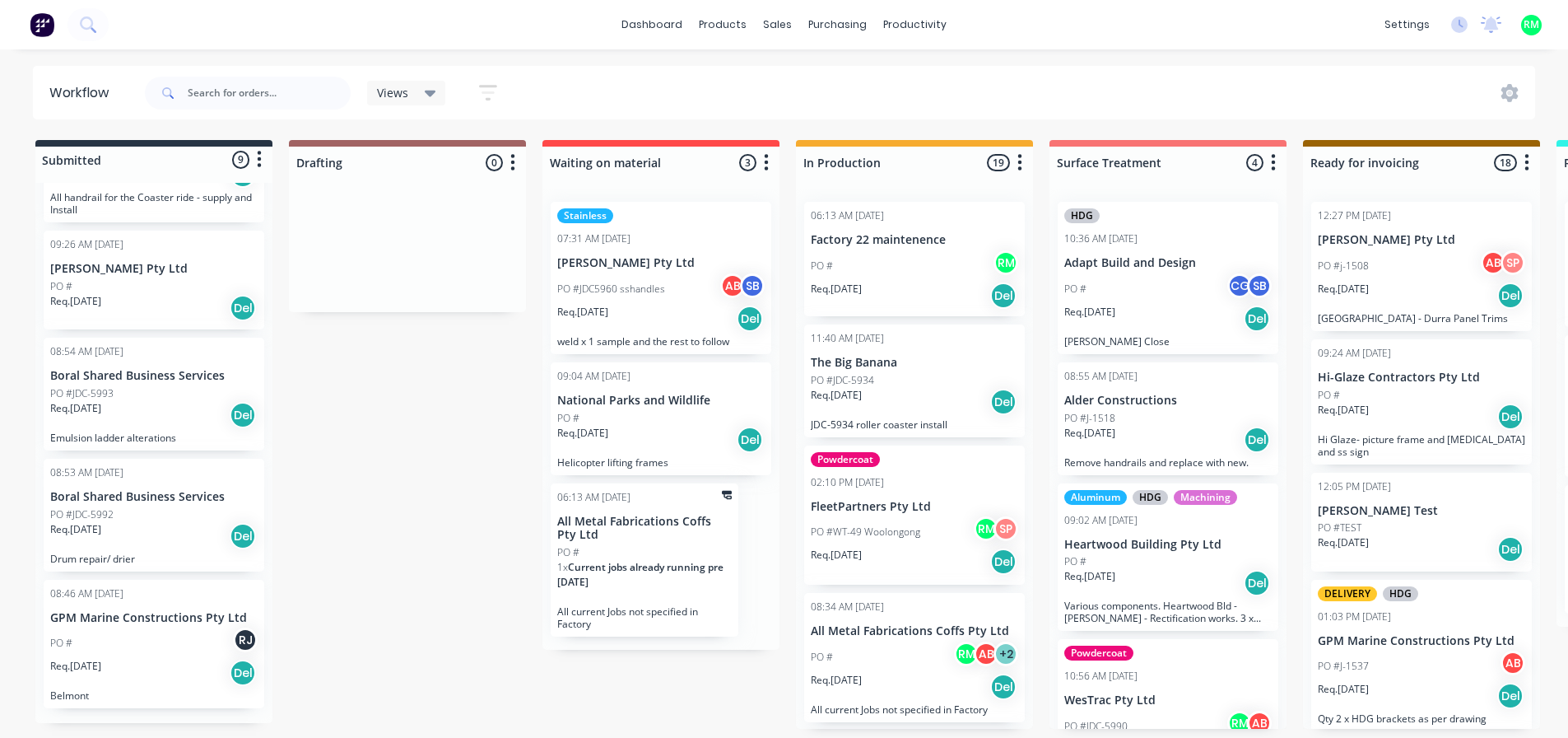
scroll to position [648, 0]
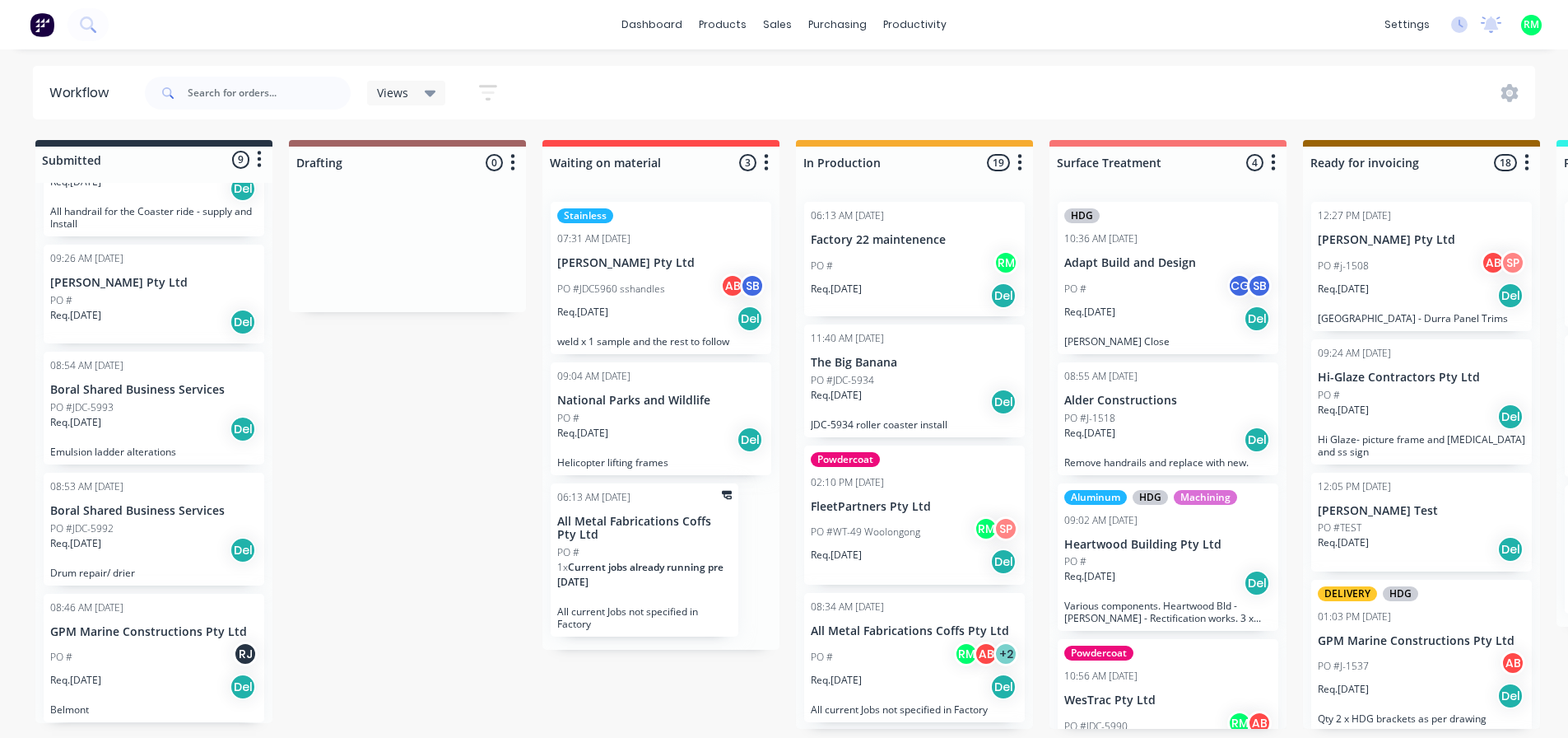
click at [905, 259] on div "PO # RM" at bounding box center [915, 266] width 207 height 32
